Goal: Transaction & Acquisition: Purchase product/service

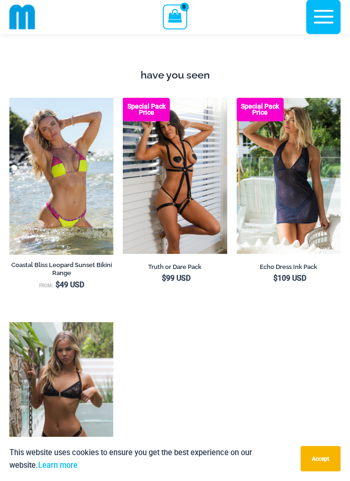
scroll to position [1402, 0]
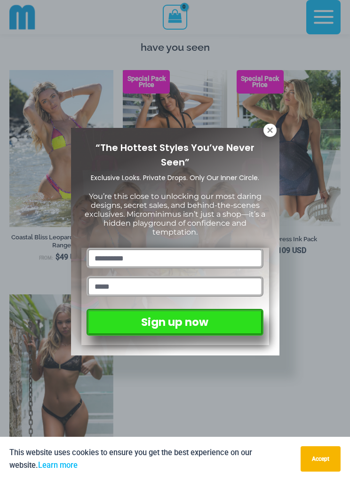
click at [266, 132] on icon at bounding box center [270, 130] width 8 height 8
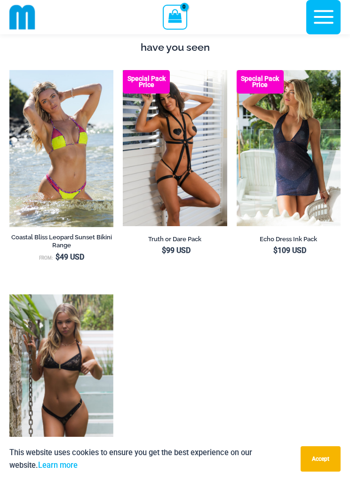
click at [9, 295] on img at bounding box center [9, 295] width 0 height 0
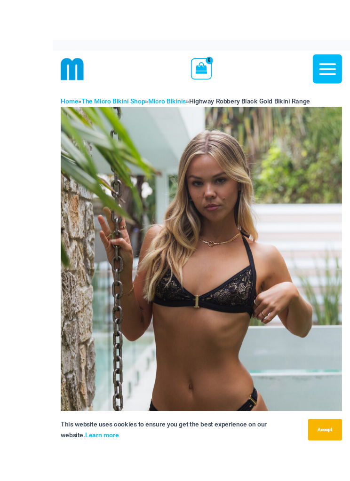
scroll to position [7, 0]
